Goal: Information Seeking & Learning: Learn about a topic

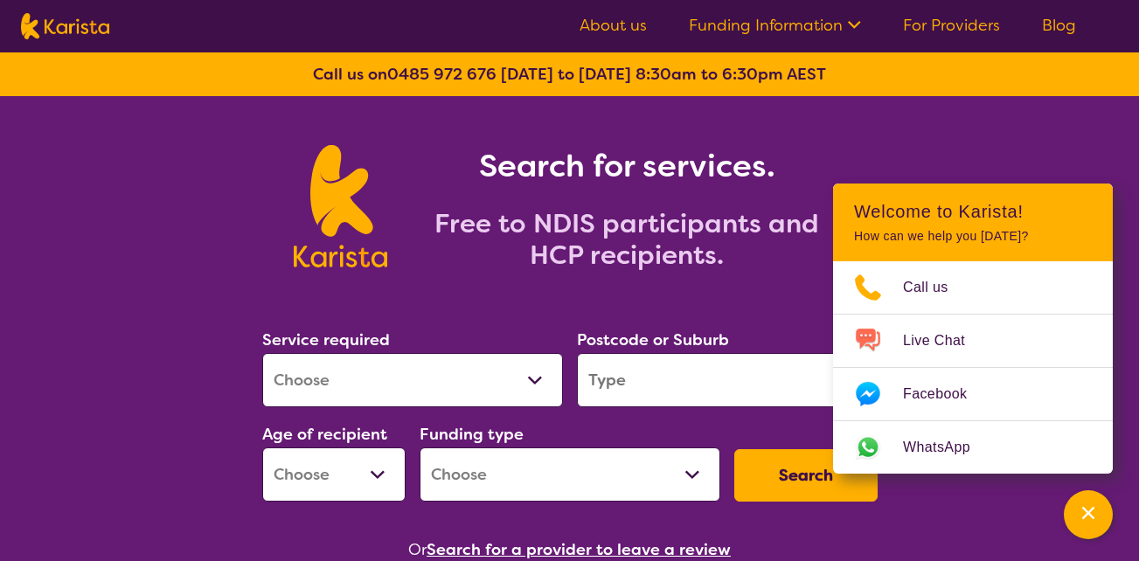
click at [696, 160] on h1 "Search for services." at bounding box center [626, 166] width 437 height 42
click at [857, 137] on section "Search for services. Free to NDIS participants and HCP recipients." at bounding box center [569, 187] width 671 height 182
click at [852, 22] on icon at bounding box center [852, 23] width 18 height 18
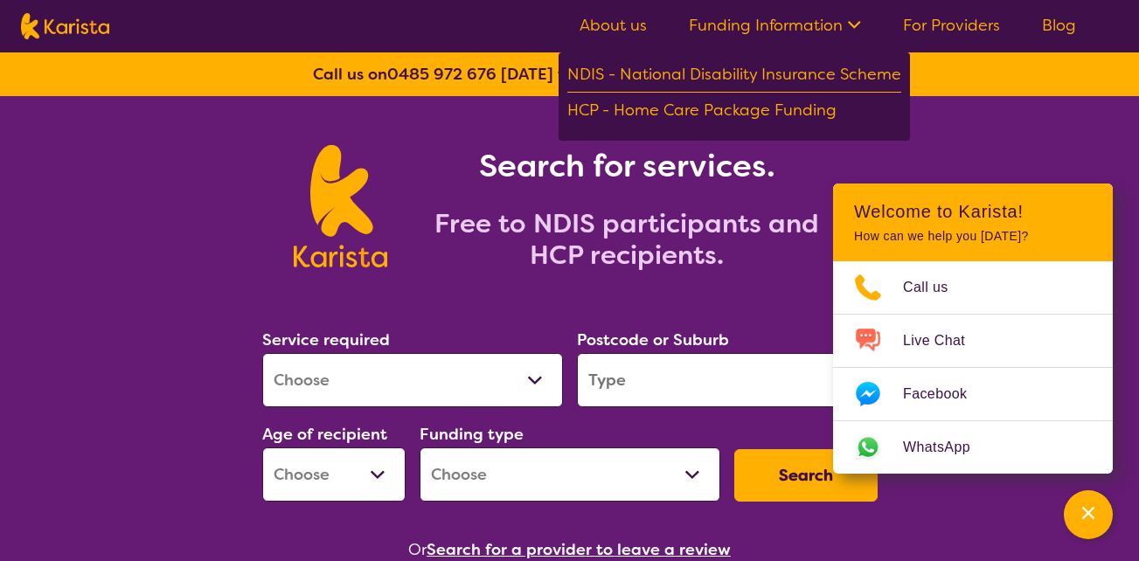
click at [852, 22] on icon at bounding box center [852, 23] width 18 height 18
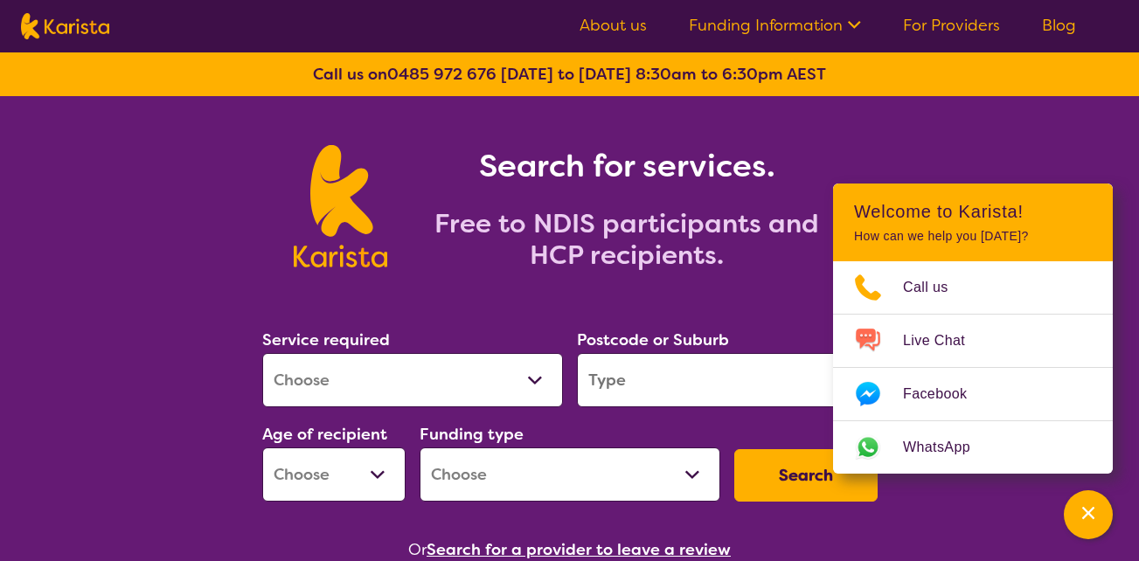
click at [971, 26] on link "For Providers" at bounding box center [951, 25] width 97 height 21
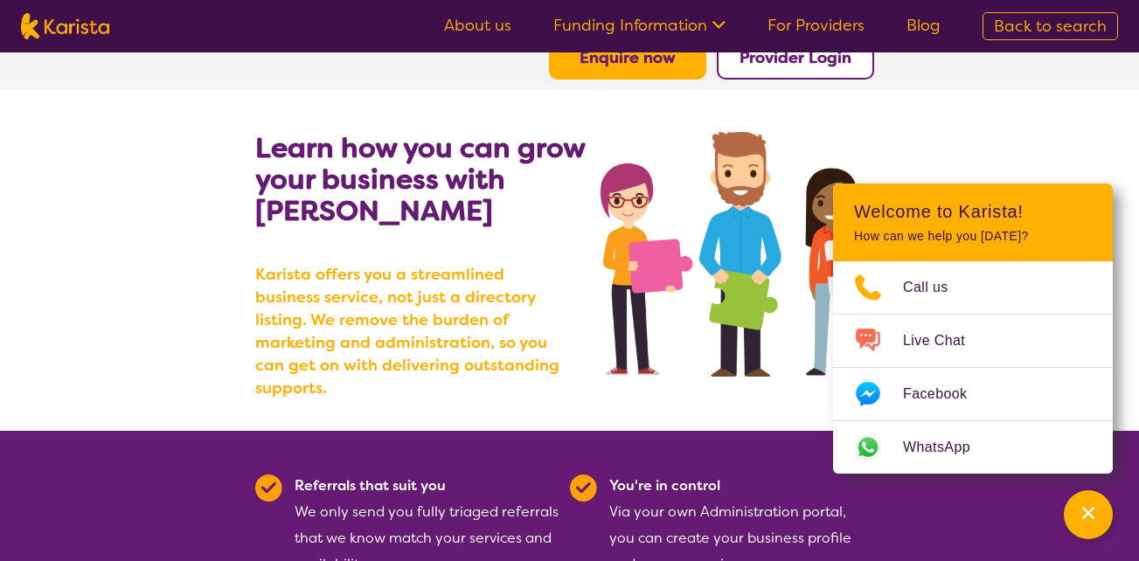
scroll to position [121, 0]
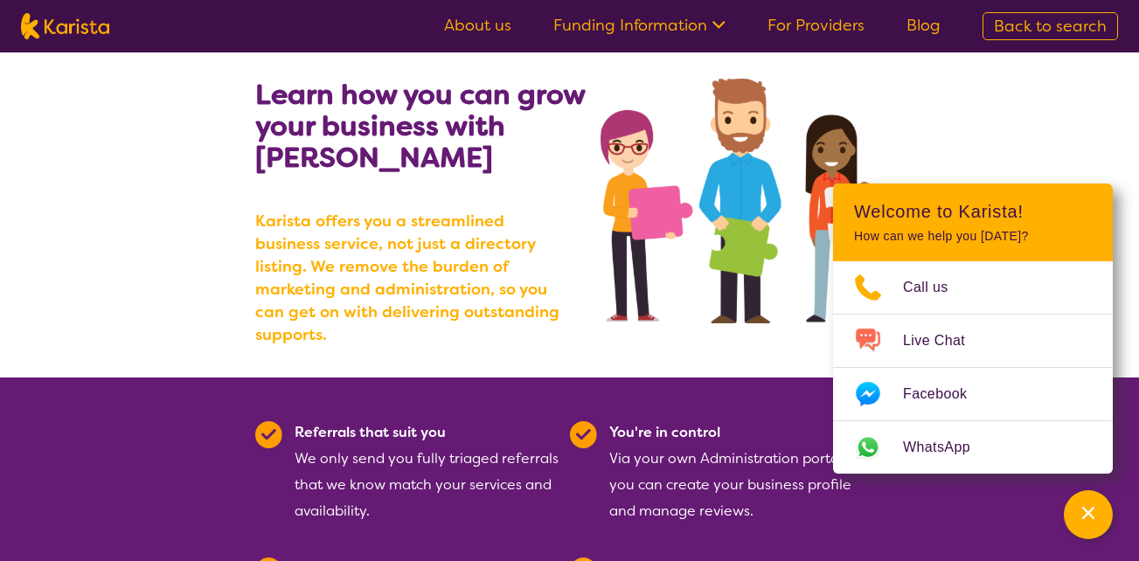
click at [933, 98] on section "Learn how you can grow your business with Karista Karista offers you a streamli…" at bounding box center [569, 207] width 1139 height 341
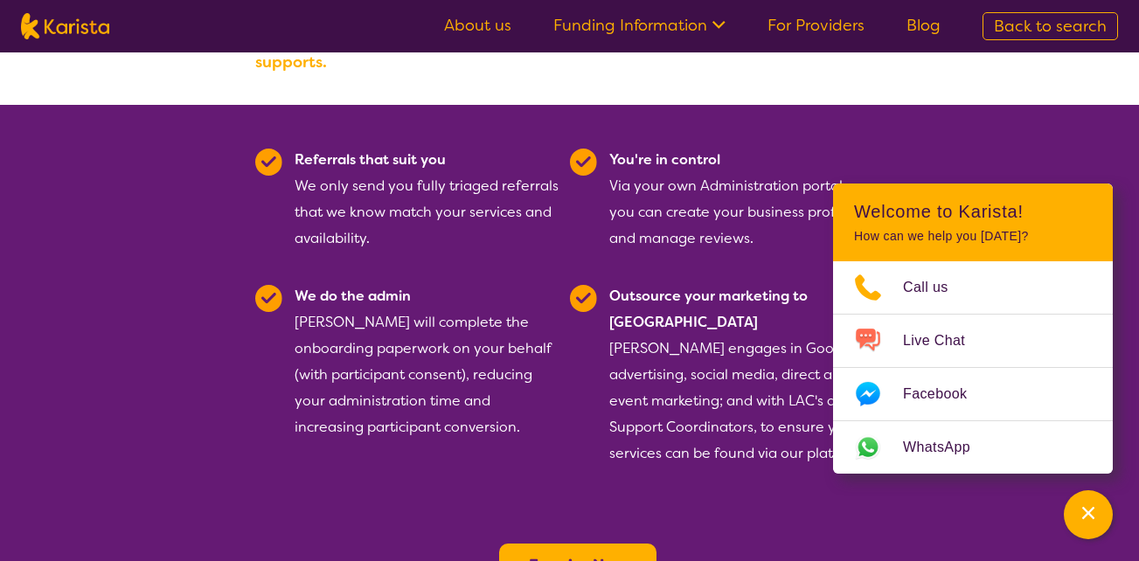
scroll to position [390, 0]
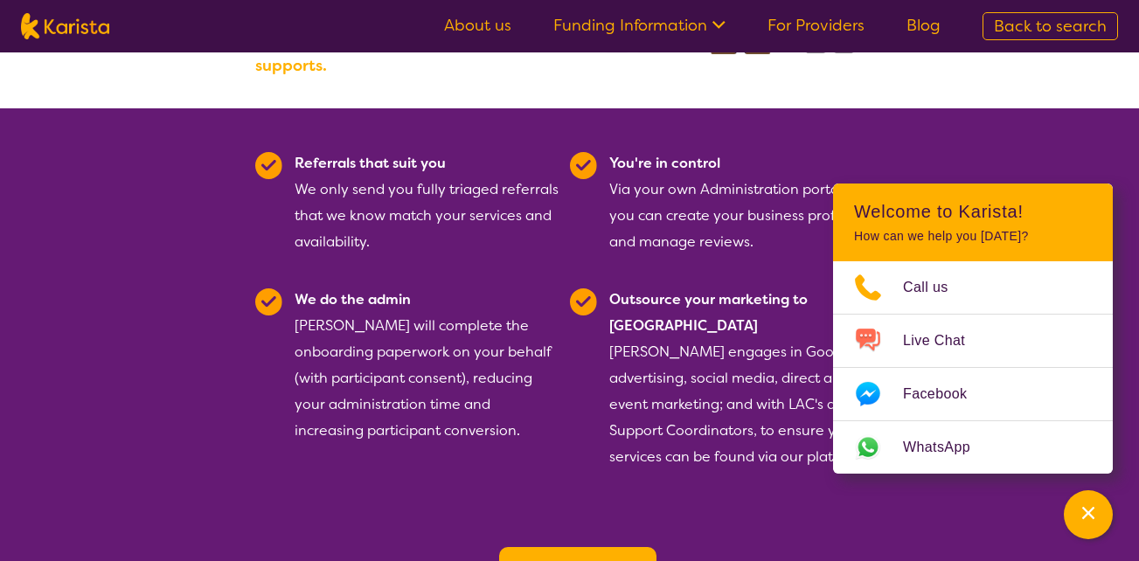
click at [810, 518] on section "Enquire Now" at bounding box center [569, 559] width 671 height 115
click at [1085, 502] on div "Channel Menu" at bounding box center [1088, 515] width 35 height 38
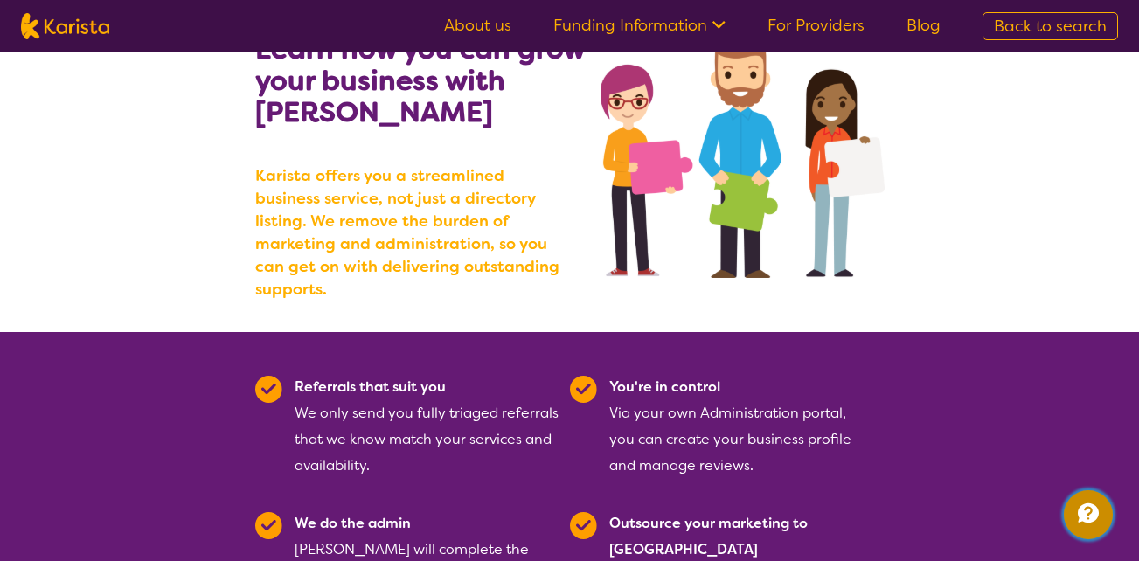
scroll to position [67, 0]
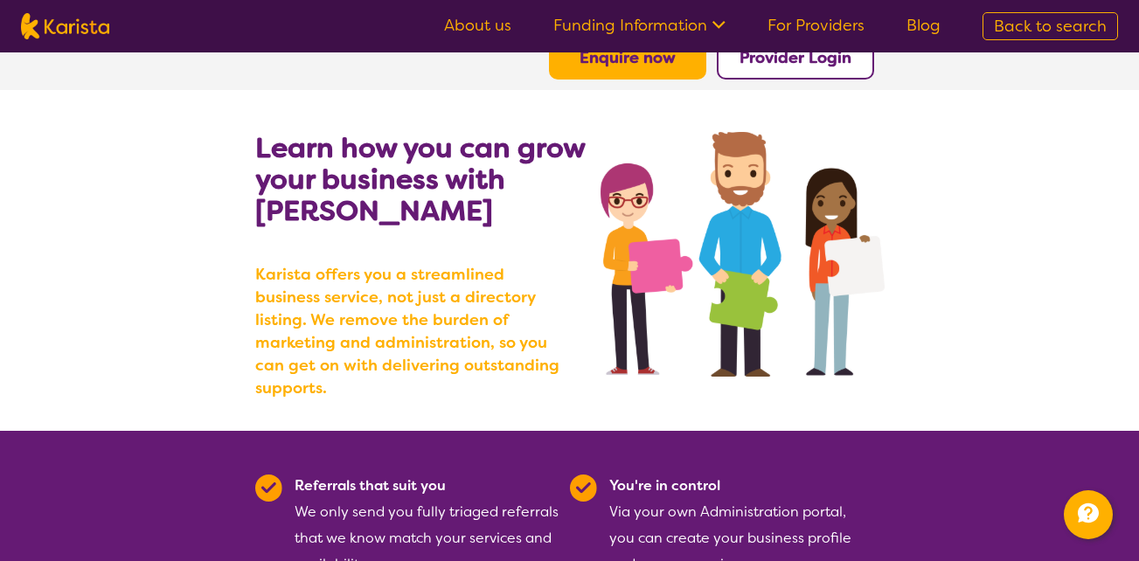
click at [714, 24] on icon at bounding box center [716, 23] width 18 height 18
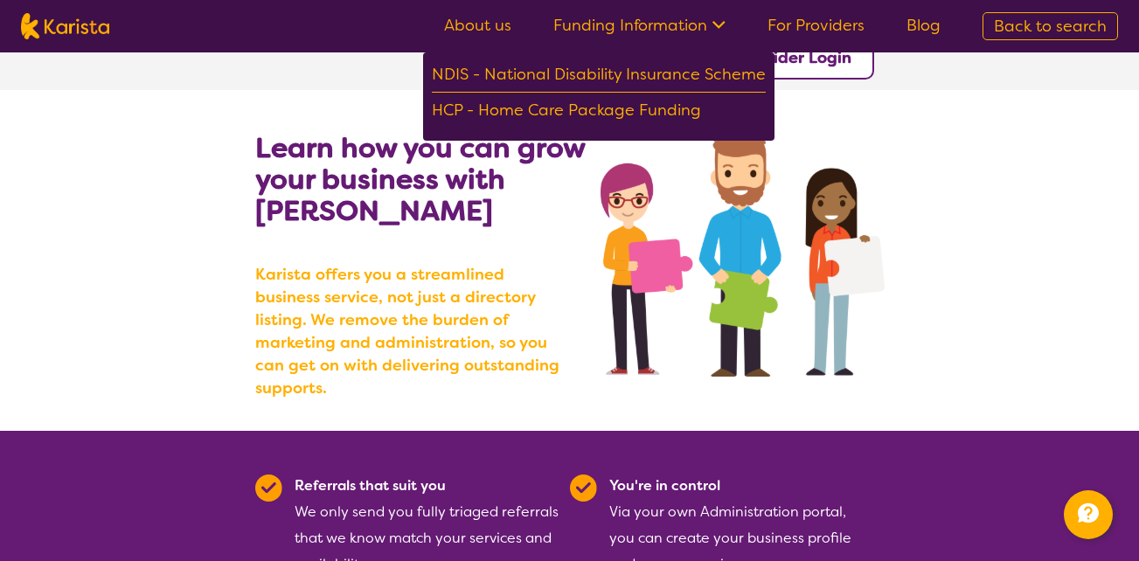
click at [1021, 195] on section "Learn how you can grow your business with Karista Karista offers you a streamli…" at bounding box center [569, 260] width 1139 height 341
click at [930, 33] on link "Blog" at bounding box center [923, 25] width 34 height 21
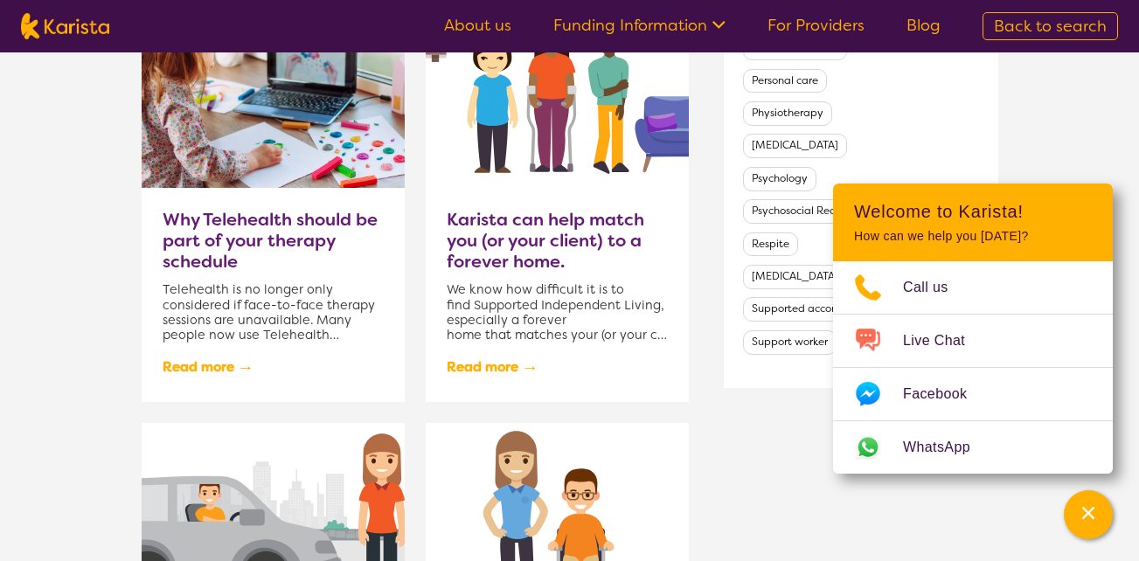
scroll to position [1377, 0]
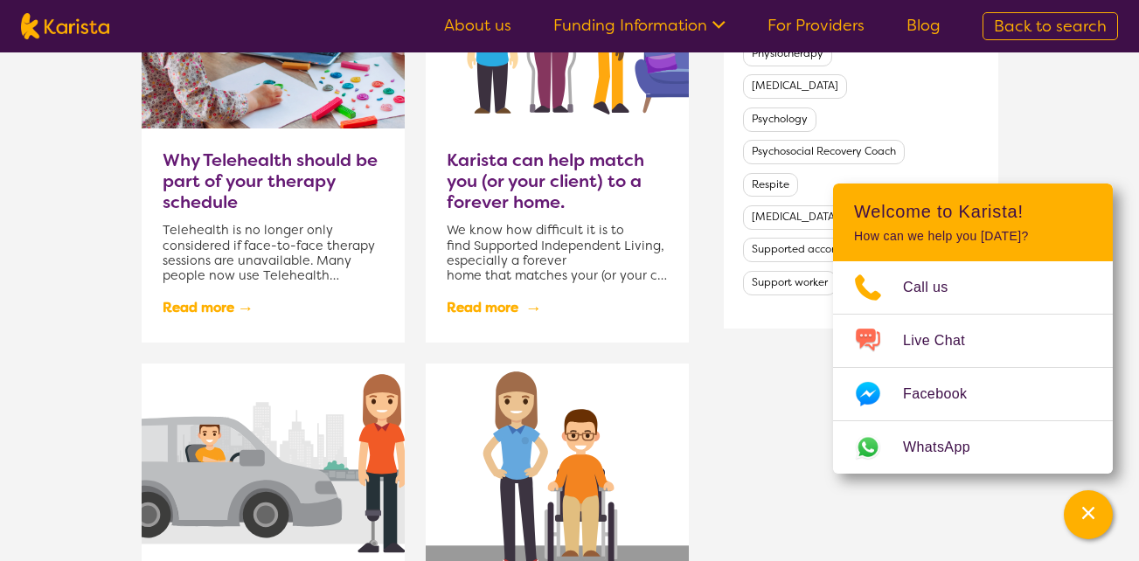
click at [520, 301] on link "Read more →" at bounding box center [493, 308] width 92 height 30
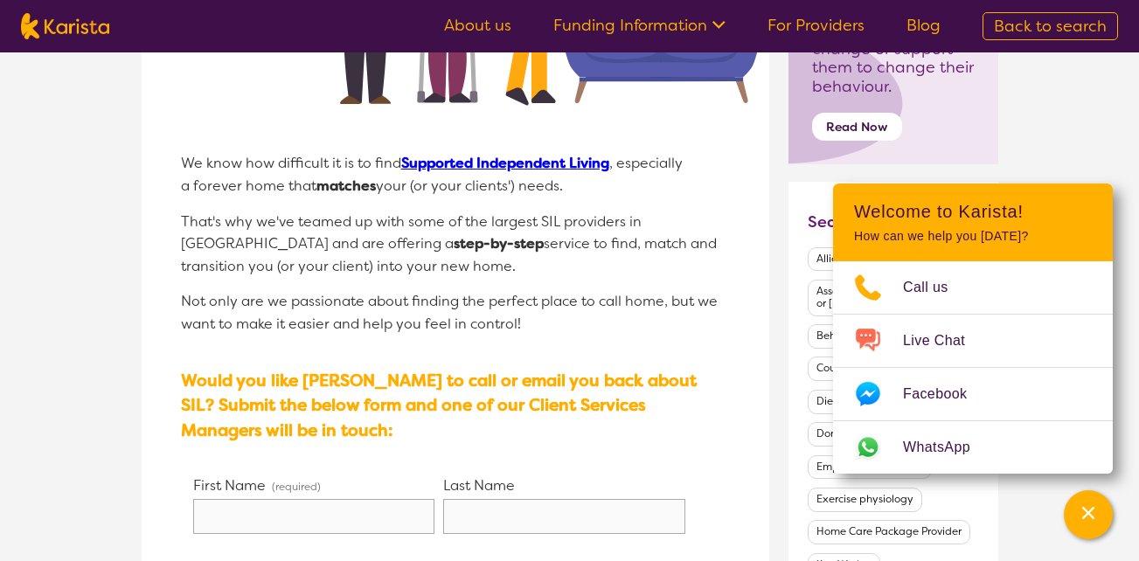
scroll to position [592, 0]
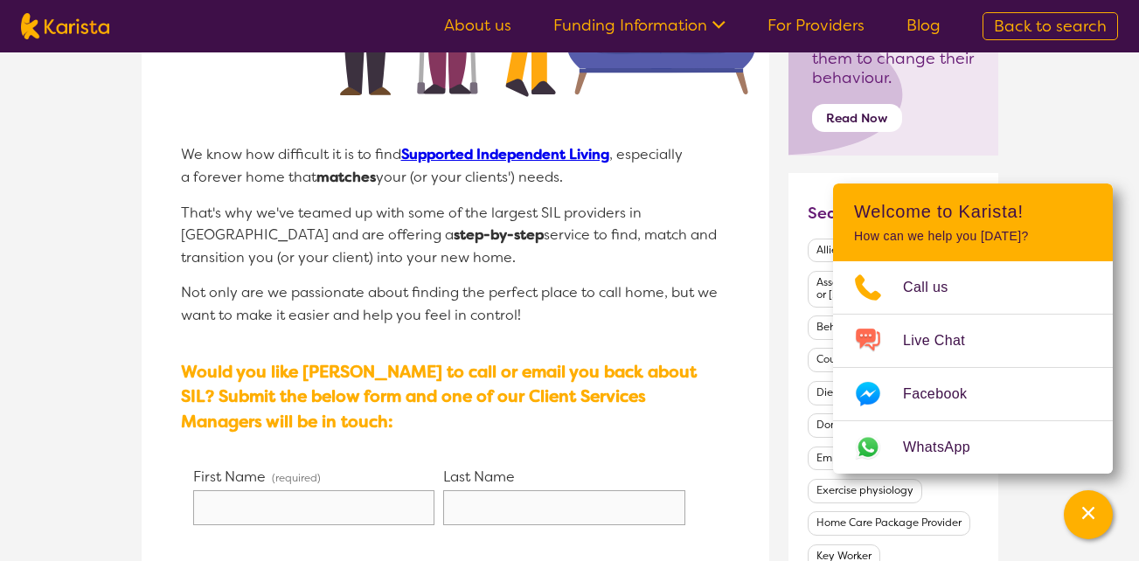
click at [1041, 102] on section "< Back to Main Blog page Supported Independent Living Karista can help match yo…" at bounding box center [569, 570] width 1139 height 2218
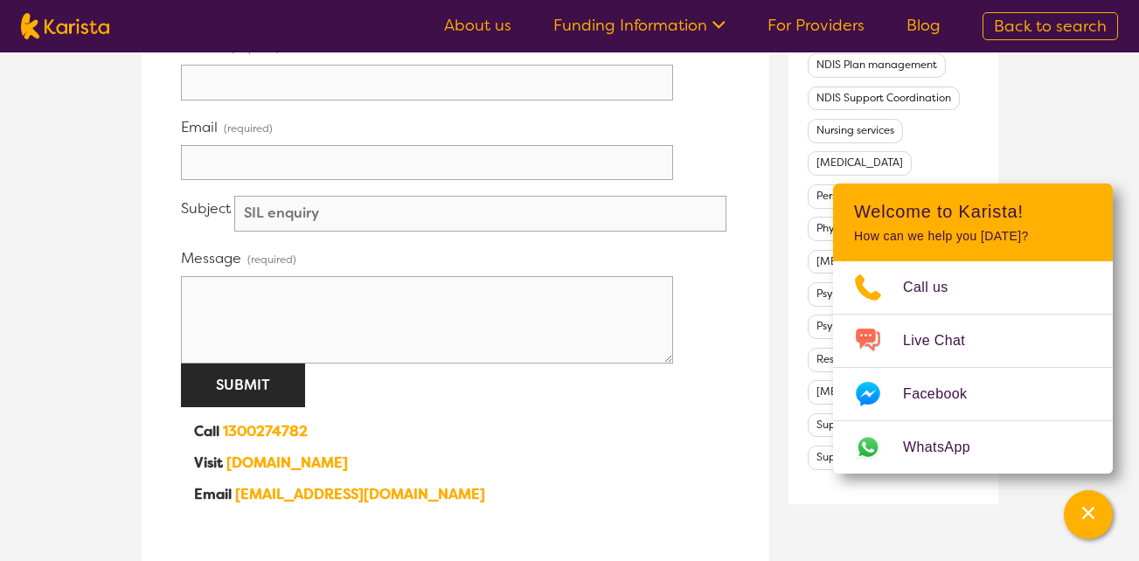
scroll to position [1134, 0]
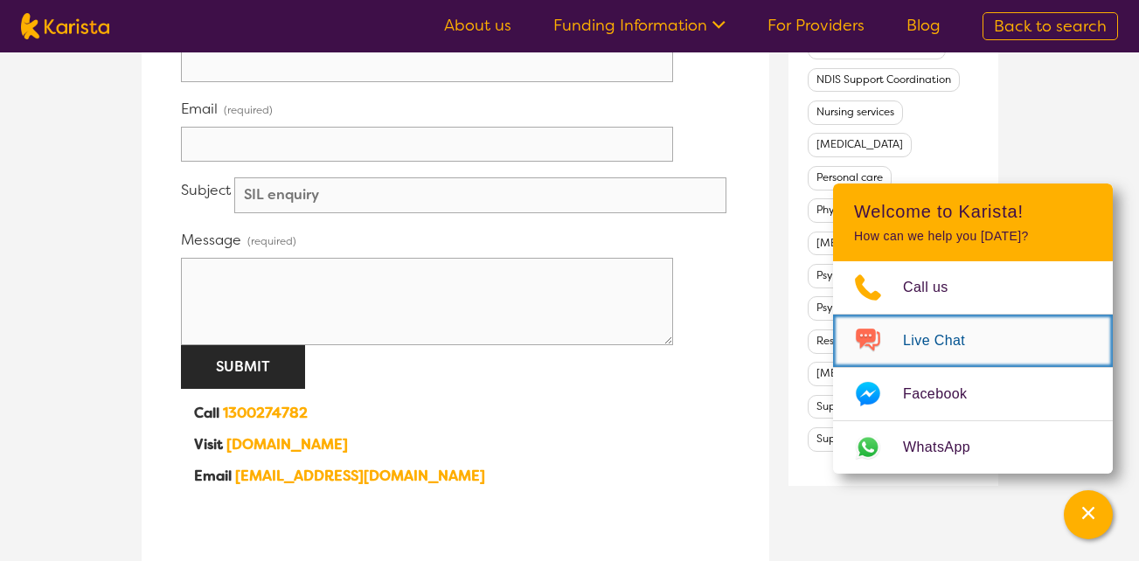
click at [989, 336] on link "Live Chat" at bounding box center [973, 341] width 280 height 52
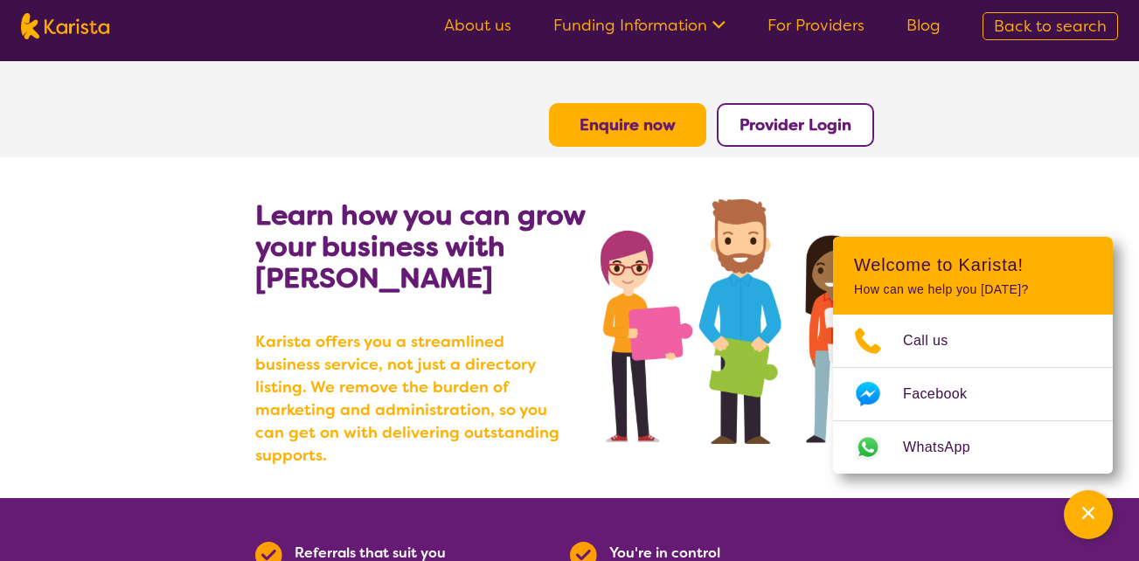
click at [1079, 226] on section "Learn how you can grow your business with Karista Karista offers you a streamli…" at bounding box center [569, 327] width 1139 height 341
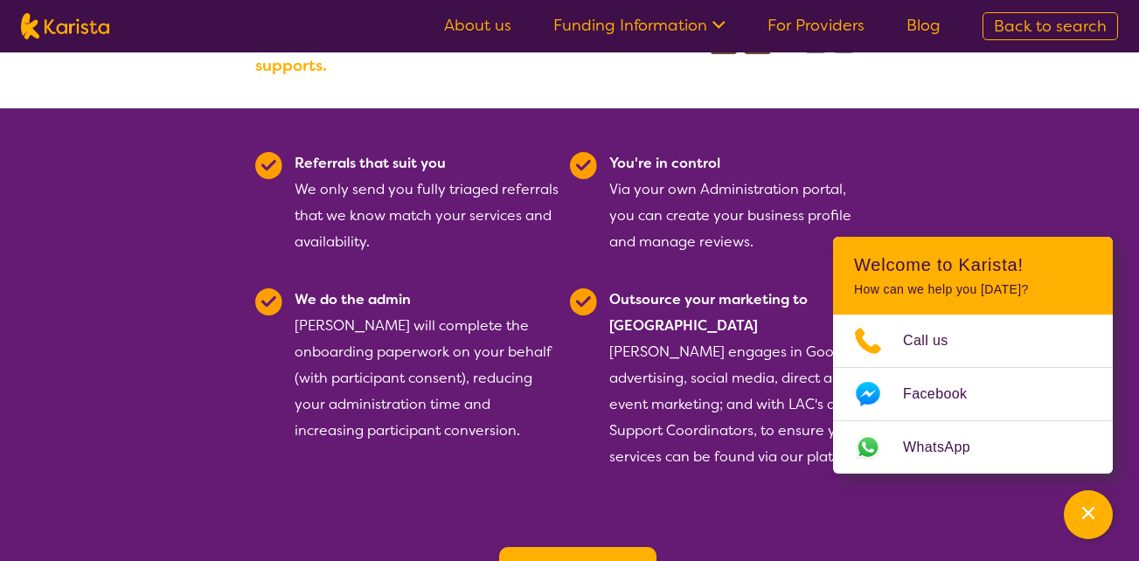
scroll to position [397, 0]
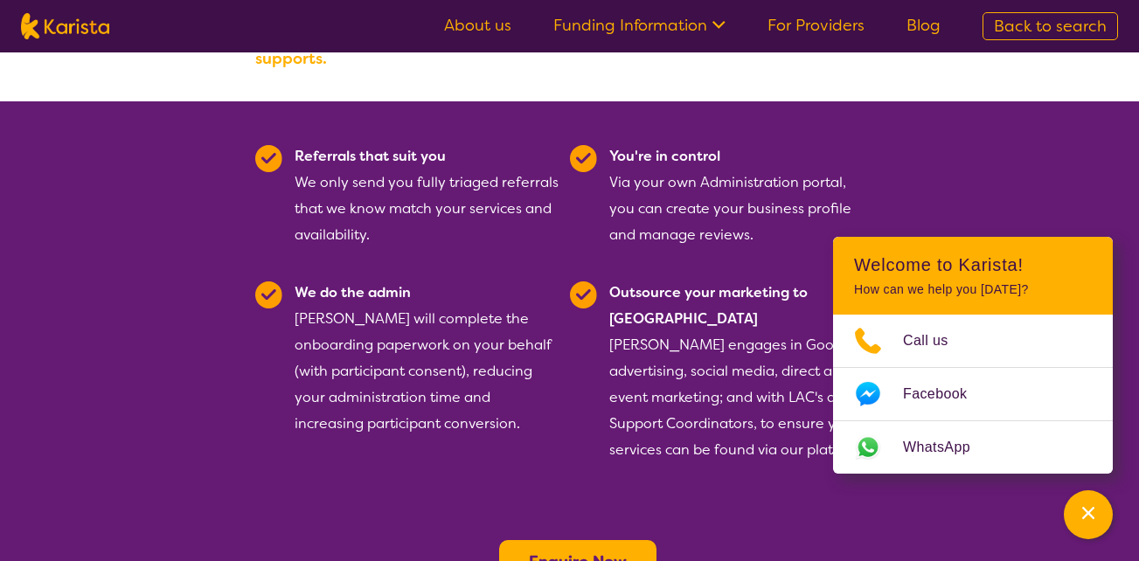
click at [932, 490] on section "Referrals that suit you We only send you fully triaged referrals that we know m…" at bounding box center [569, 355] width 1139 height 509
click at [934, 187] on section "Referrals that suit you We only send you fully triaged referrals that we know m…" at bounding box center [569, 355] width 1139 height 509
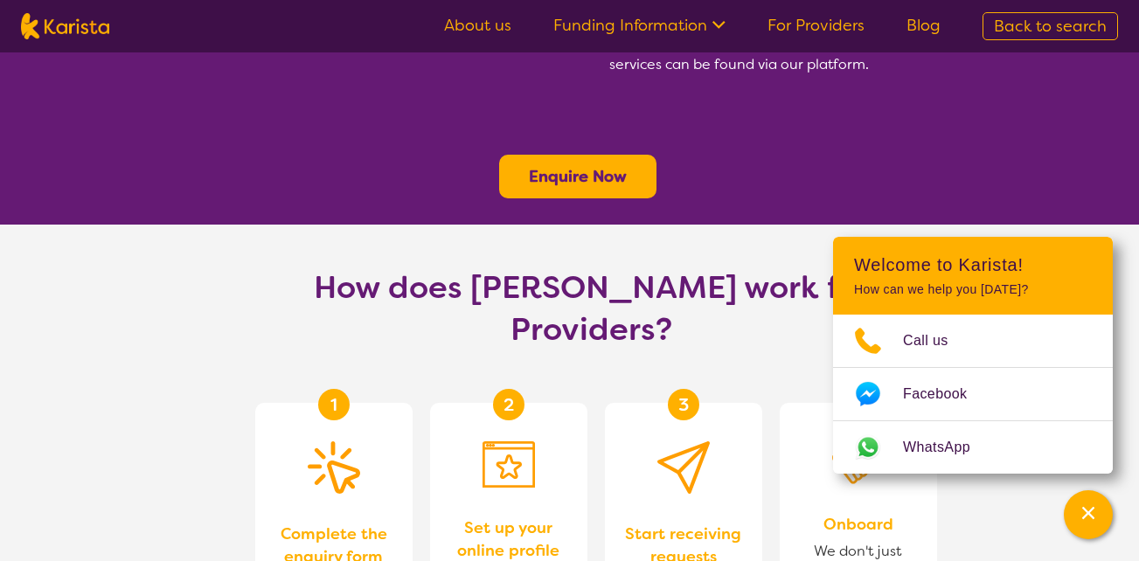
scroll to position [779, 0]
